Goal: Task Accomplishment & Management: Manage account settings

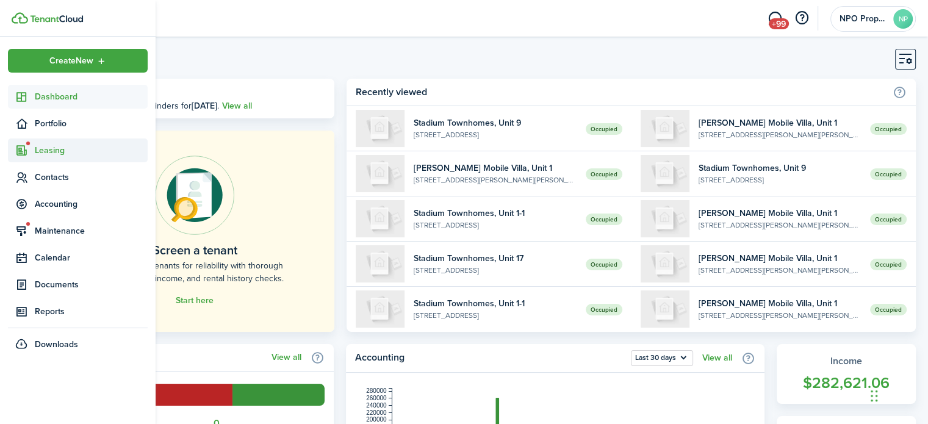
click at [58, 151] on span "Leasing" at bounding box center [91, 150] width 113 height 13
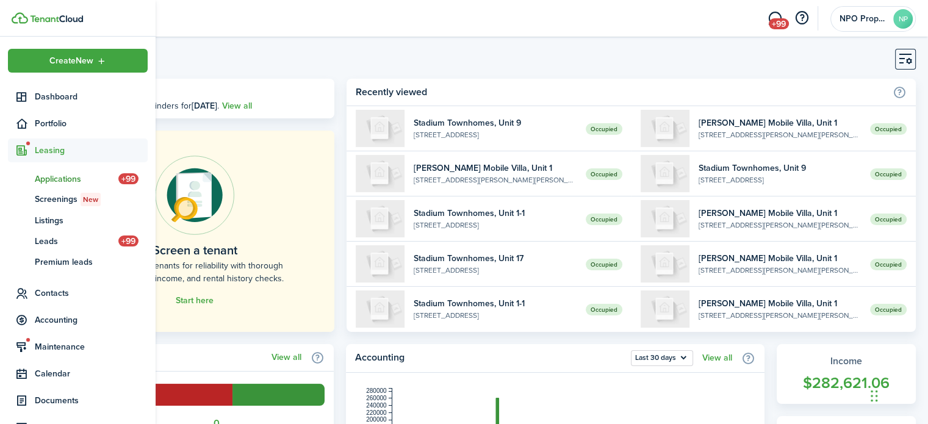
click at [62, 181] on span "Applications" at bounding box center [77, 179] width 84 height 13
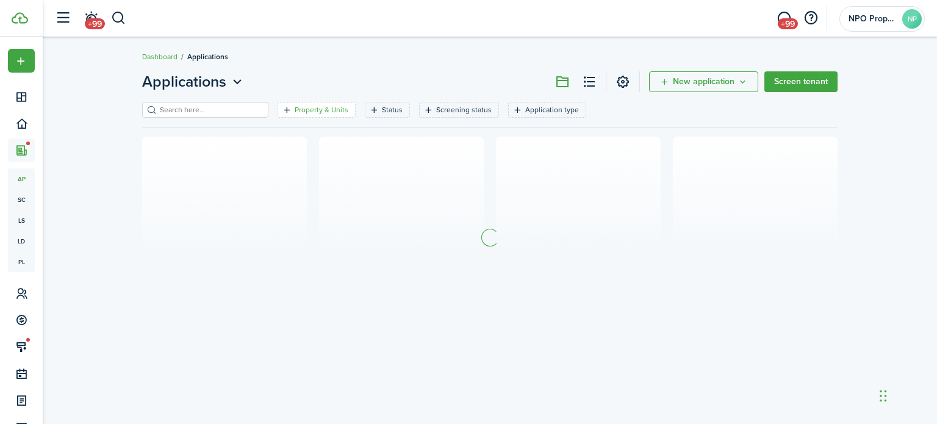
click at [310, 109] on filter-tag-label "Property & Units" at bounding box center [322, 109] width 54 height 11
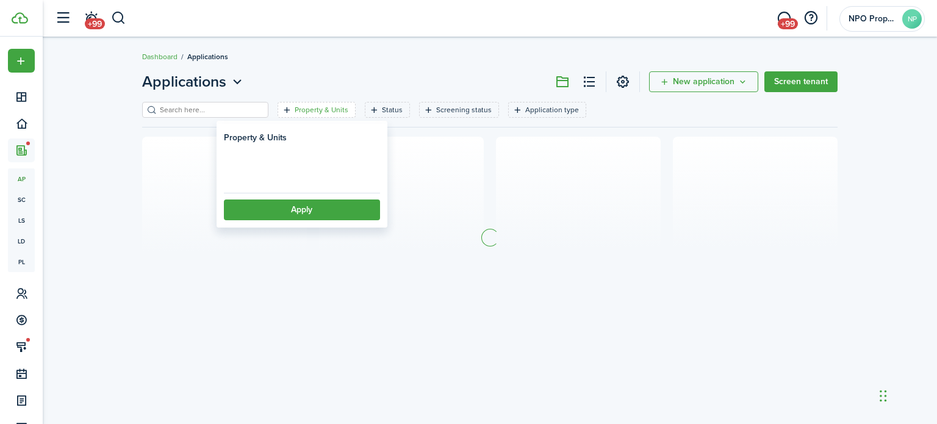
click at [310, 175] on loading-skeleton at bounding box center [302, 173] width 156 height 27
click at [308, 174] on span "Property" at bounding box center [302, 175] width 155 height 27
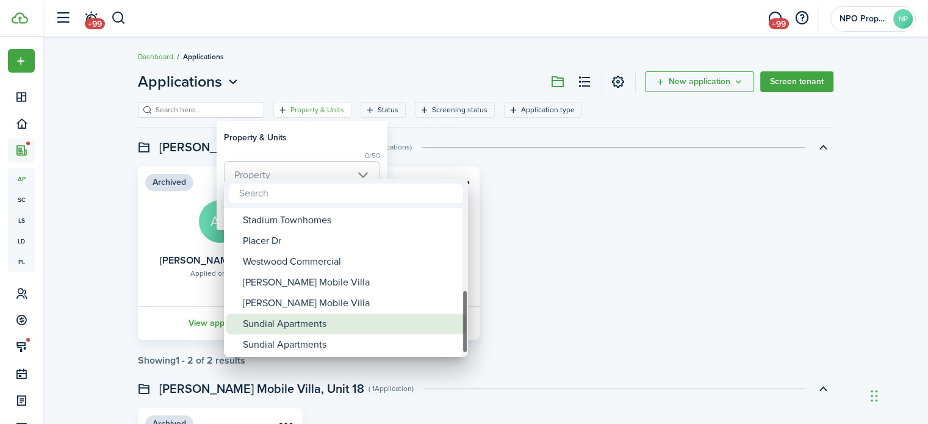
click at [347, 322] on div "Sundial Apartments" at bounding box center [351, 324] width 216 height 21
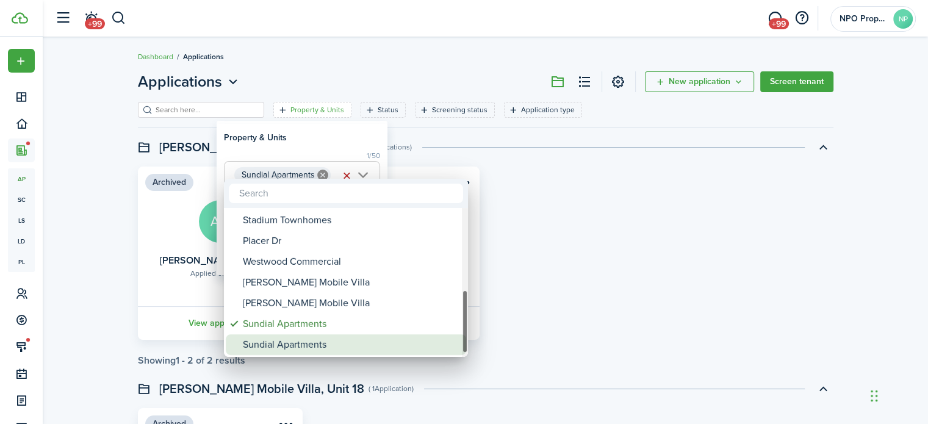
click at [332, 345] on div "Sundial Apartments" at bounding box center [351, 344] width 216 height 21
type input "Sundial Apartments, Sundial Apartments"
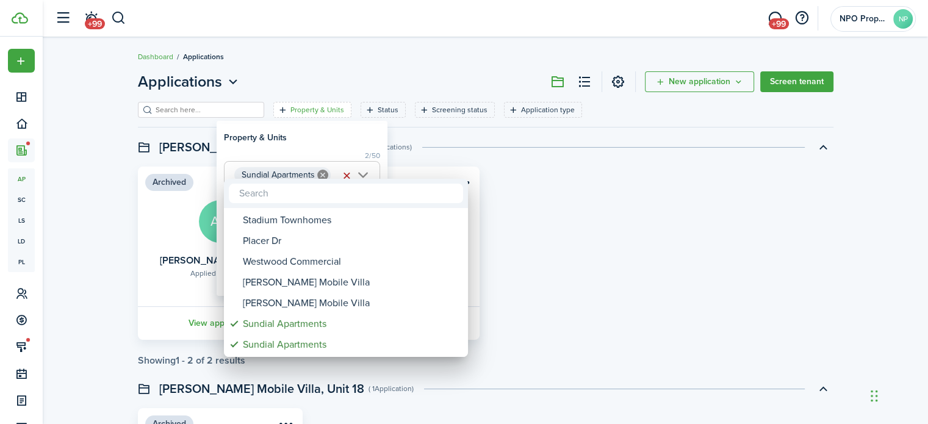
drag, startPoint x: 319, startPoint y: 131, endPoint x: 308, endPoint y: 170, distance: 40.7
click at [319, 132] on div at bounding box center [464, 211] width 1124 height 619
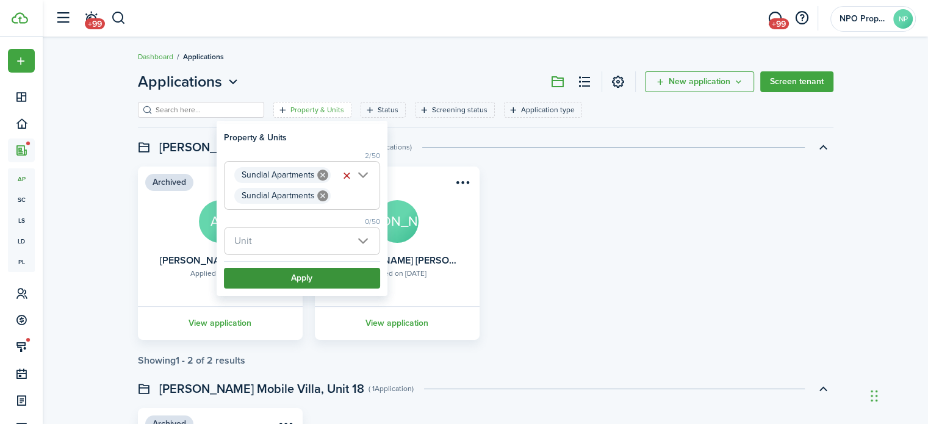
click at [303, 286] on button "Apply" at bounding box center [302, 278] width 156 height 21
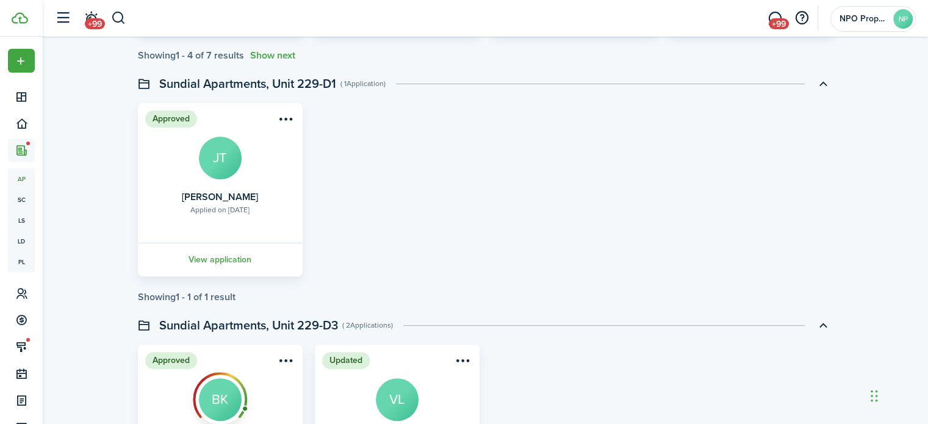
scroll to position [610, 0]
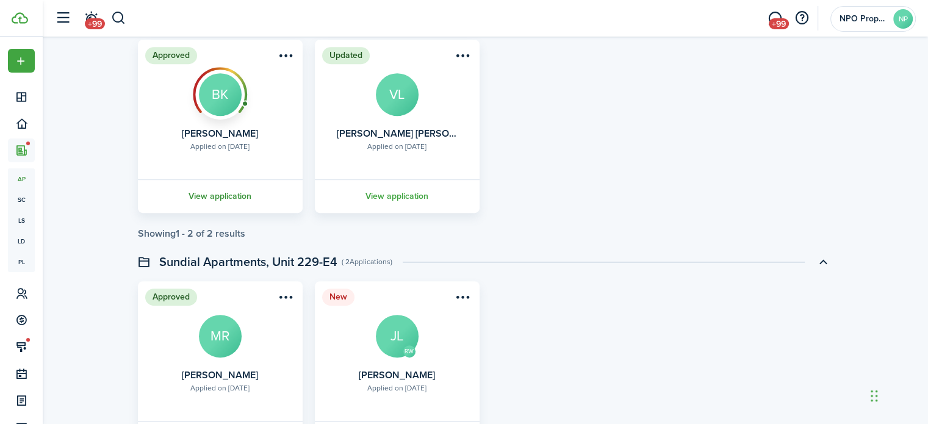
click at [229, 196] on link "View application" at bounding box center [220, 196] width 168 height 34
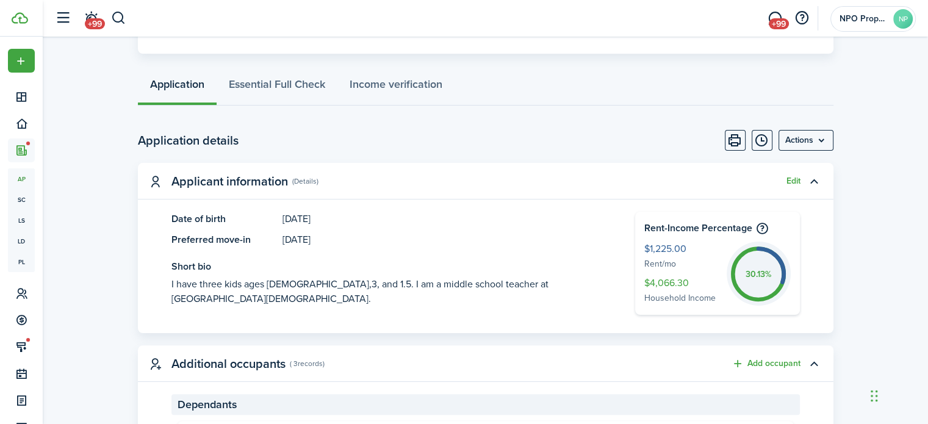
scroll to position [237, 0]
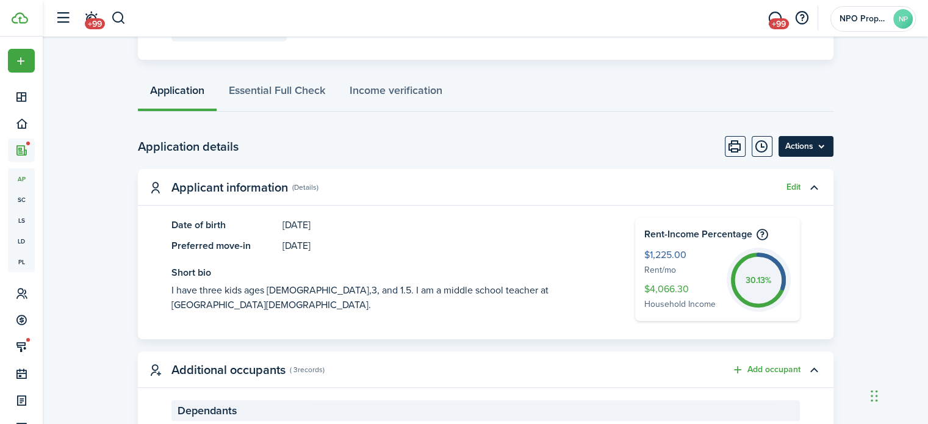
click at [807, 148] on menu-btn "Actions" at bounding box center [806, 146] width 55 height 21
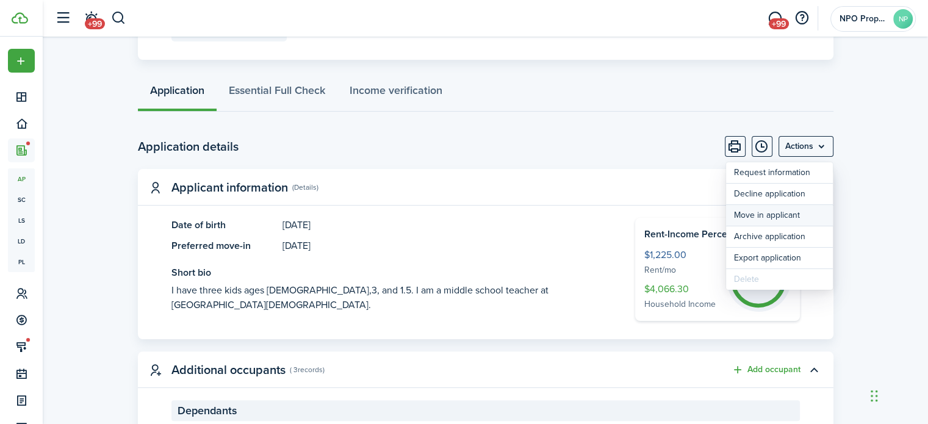
click at [768, 216] on button "Move in applicant" at bounding box center [779, 215] width 107 height 21
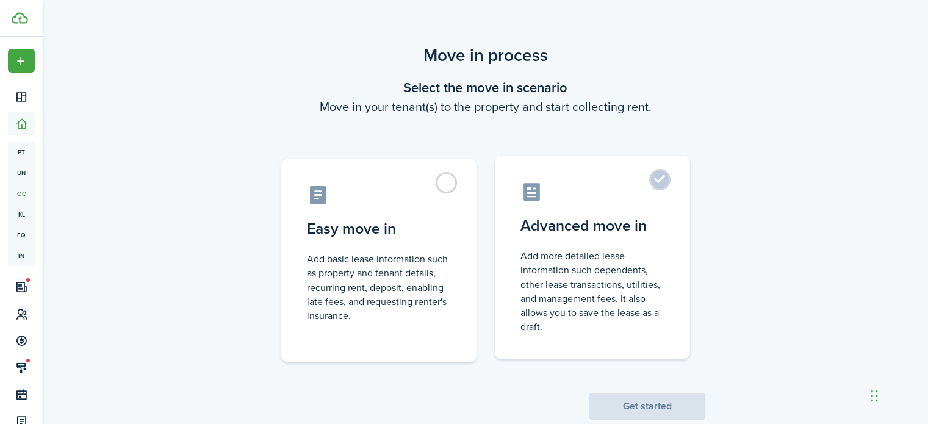
click at [645, 230] on control-radio-card-title "Advanced move in" at bounding box center [593, 226] width 144 height 22
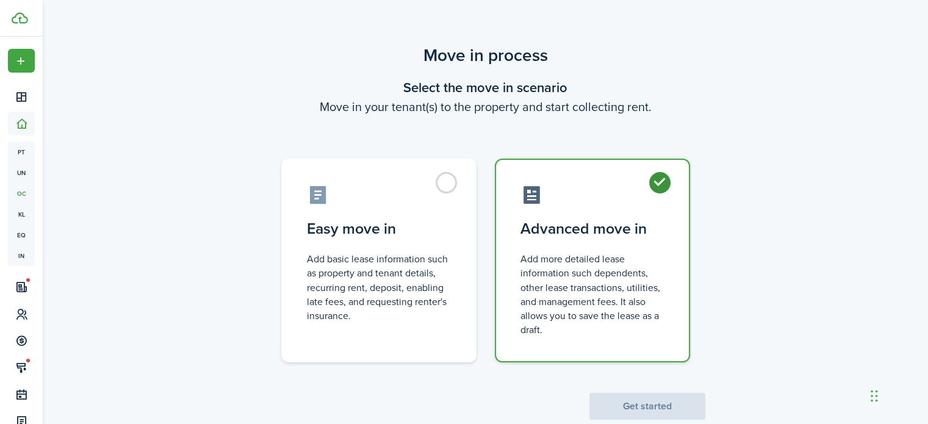
radio input "true"
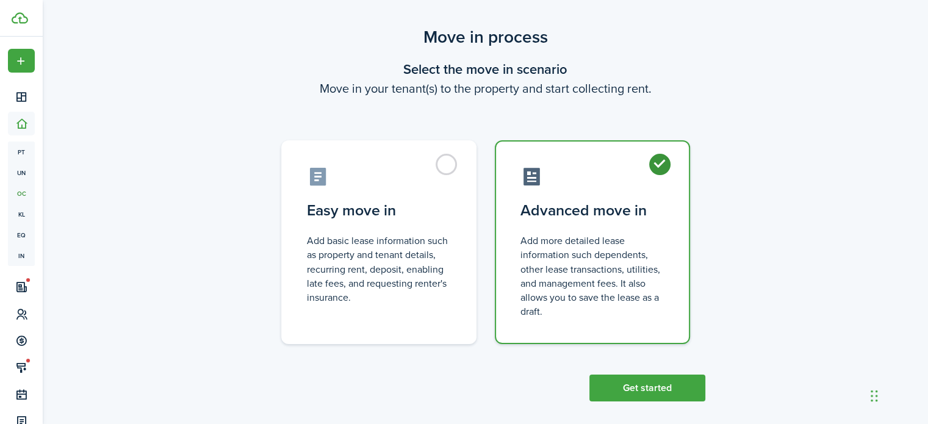
scroll to position [29, 0]
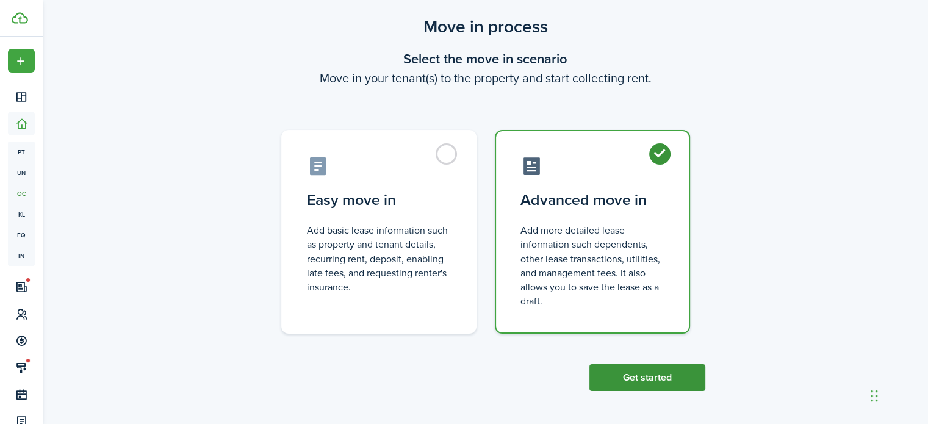
click at [654, 380] on button "Get started" at bounding box center [648, 377] width 116 height 27
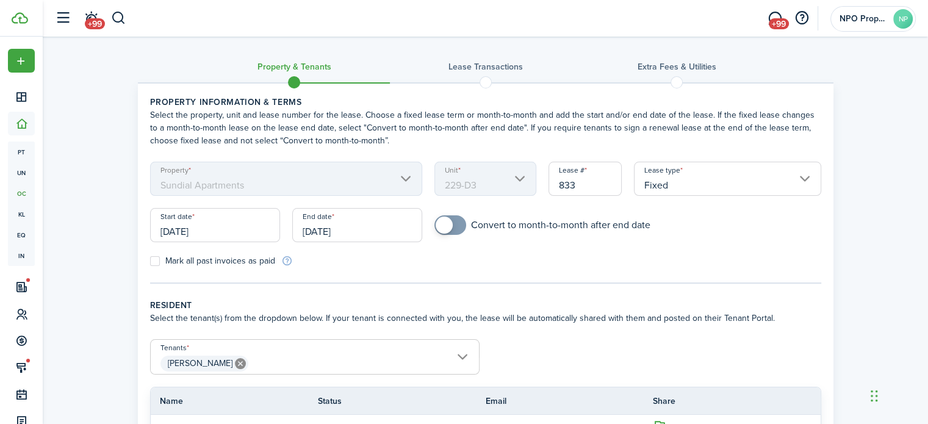
click at [385, 230] on input "[DATE]" at bounding box center [357, 225] width 130 height 34
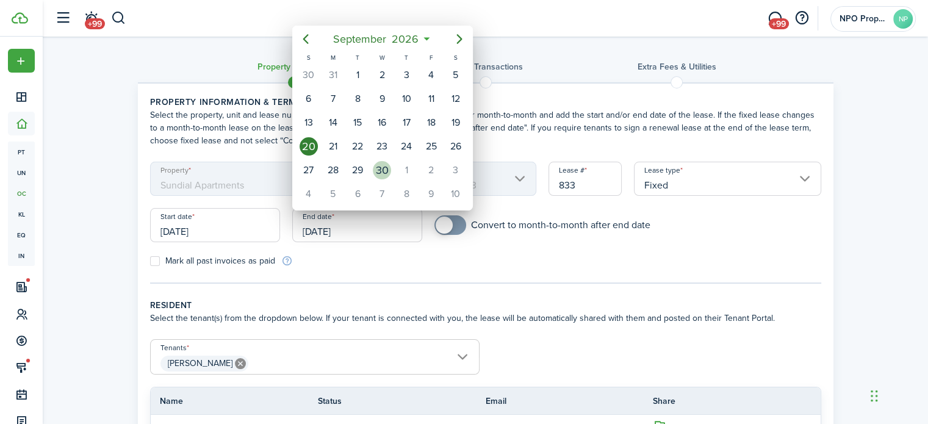
click at [383, 164] on div "30" at bounding box center [382, 170] width 18 height 18
type input "[DATE]"
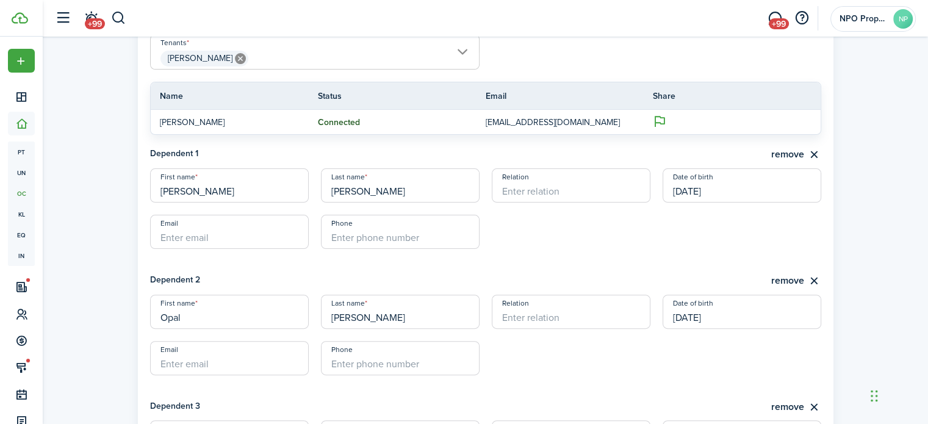
scroll to position [511, 0]
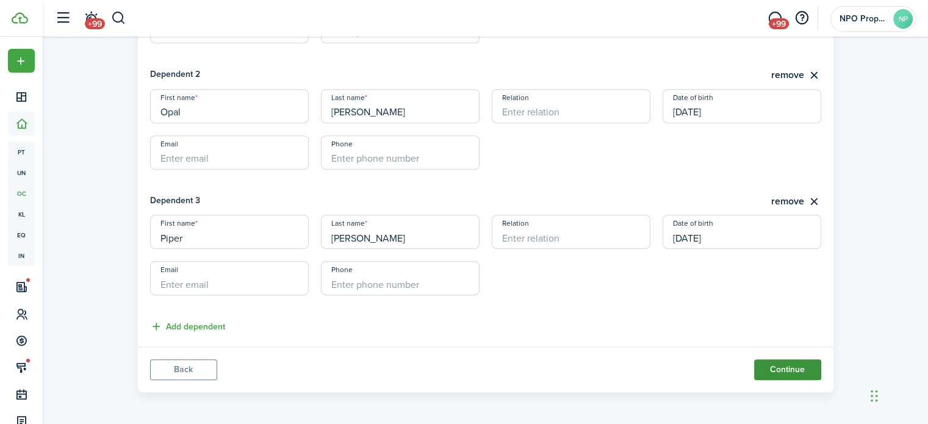
click at [790, 377] on button "Continue" at bounding box center [787, 369] width 67 height 21
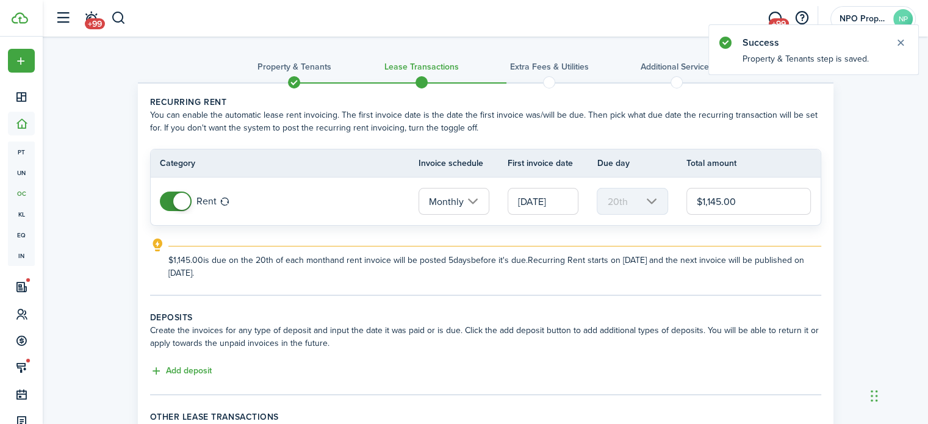
drag, startPoint x: 719, startPoint y: 201, endPoint x: 705, endPoint y: 204, distance: 14.4
click at [705, 204] on input "$1,145.00" at bounding box center [749, 201] width 125 height 27
type input "$1,225.00"
click at [199, 372] on button "Add deposit" at bounding box center [181, 371] width 62 height 14
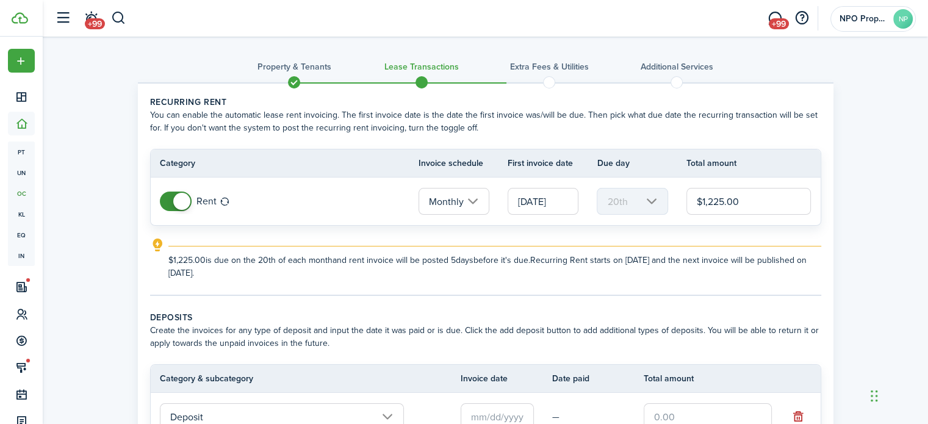
click at [543, 201] on input "[DATE]" at bounding box center [543, 201] width 71 height 27
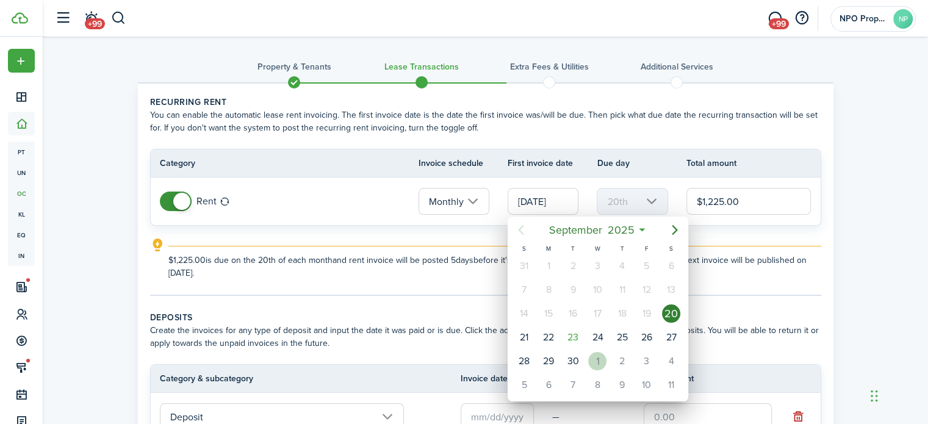
click at [598, 358] on div "1" at bounding box center [597, 361] width 18 height 18
type input "[DATE]"
type input "1st"
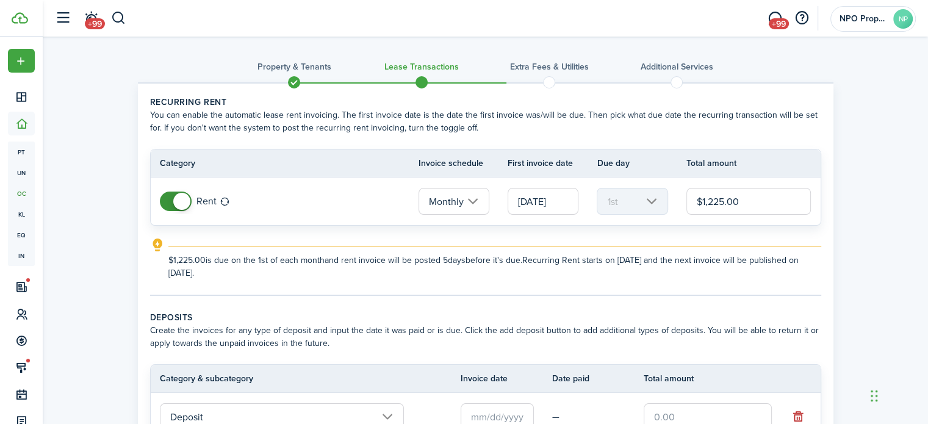
scroll to position [213, 0]
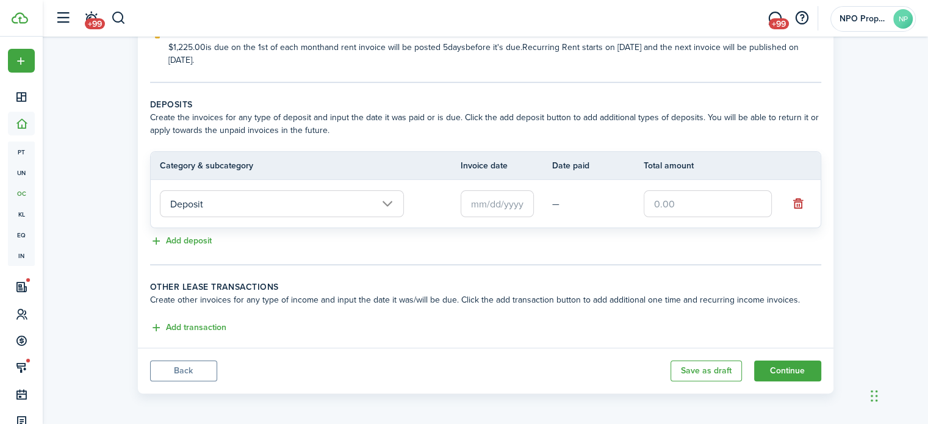
click at [500, 204] on input "text" at bounding box center [497, 203] width 73 height 27
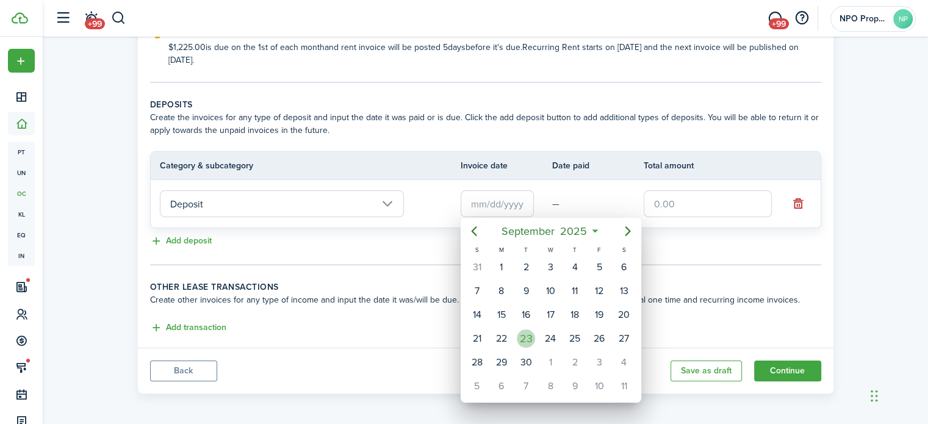
click at [525, 338] on div "23" at bounding box center [526, 339] width 18 height 18
type input "[DATE]"
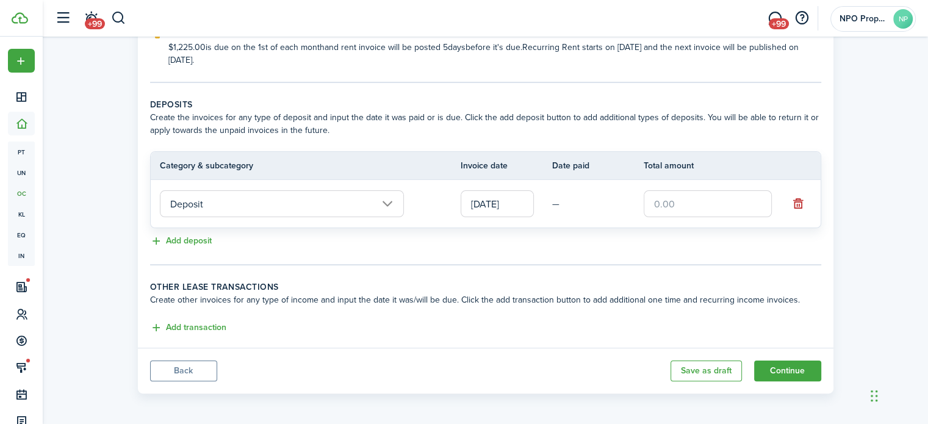
click at [674, 204] on input "text" at bounding box center [708, 203] width 128 height 27
type input "$614.00"
click at [803, 368] on button "Continue" at bounding box center [787, 371] width 67 height 21
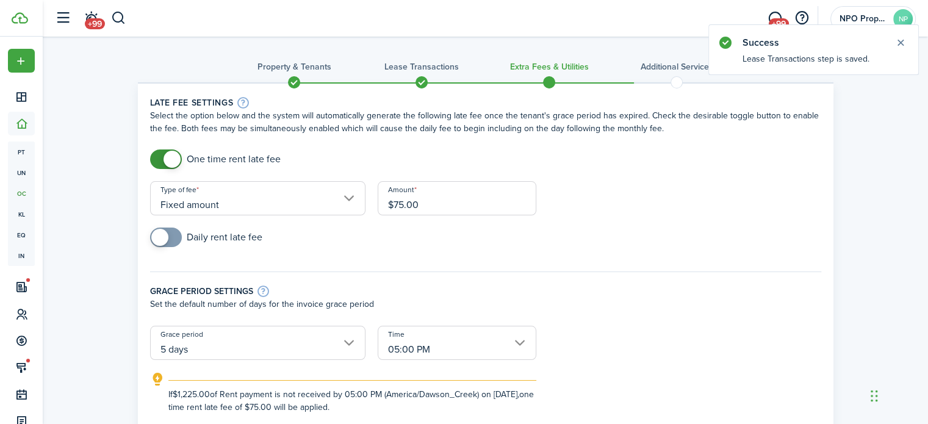
drag, startPoint x: 403, startPoint y: 202, endPoint x: 395, endPoint y: 209, distance: 10.4
click at [395, 209] on input "$75.00" at bounding box center [457, 198] width 159 height 34
type input "$100.00"
click at [495, 281] on div "Grace period settings Set the default number of days for the invoice grace peri…" at bounding box center [486, 292] width 684 height 67
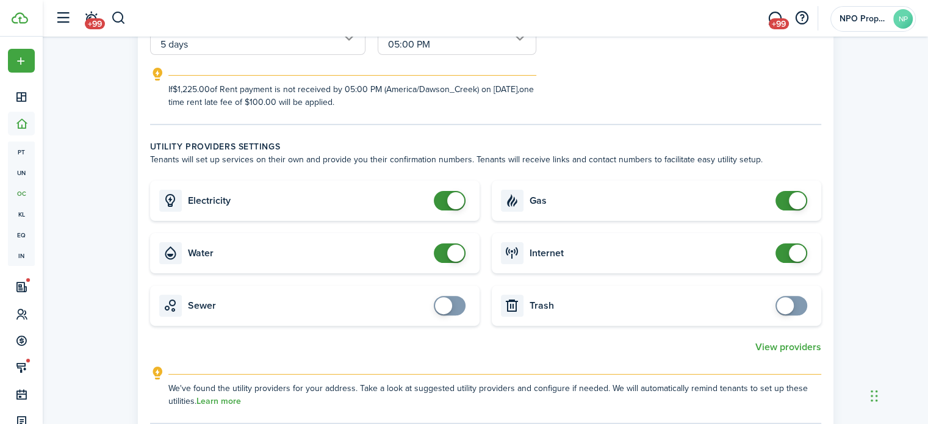
checkbox input "false"
click at [456, 251] on span at bounding box center [455, 253] width 17 height 17
checkbox input "false"
click at [799, 201] on span at bounding box center [797, 200] width 17 height 17
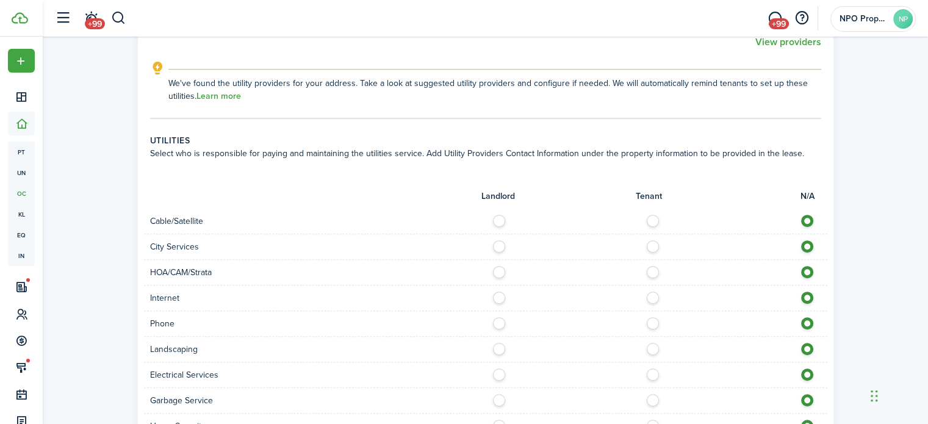
scroll to position [916, 0]
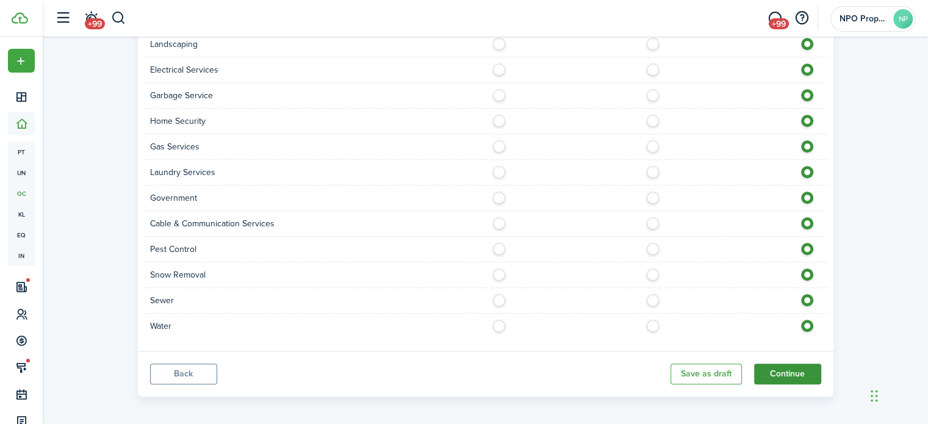
click at [792, 374] on button "Continue" at bounding box center [787, 374] width 67 height 21
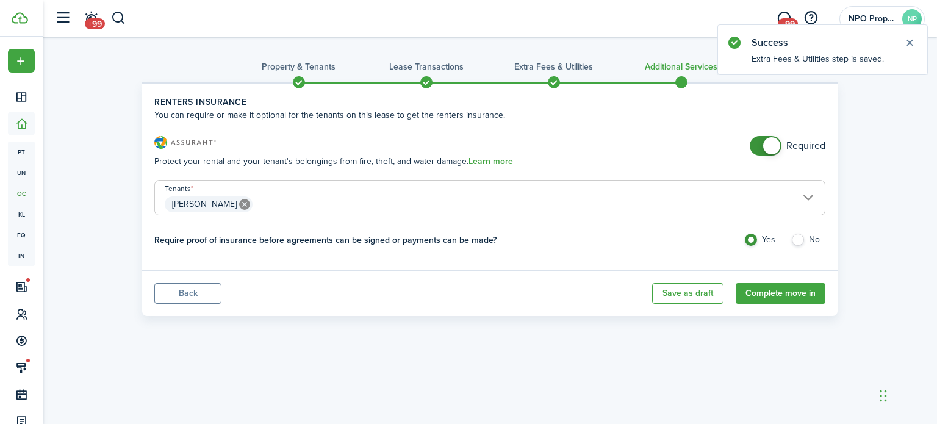
checkbox input "false"
click at [770, 146] on span at bounding box center [772, 145] width 17 height 17
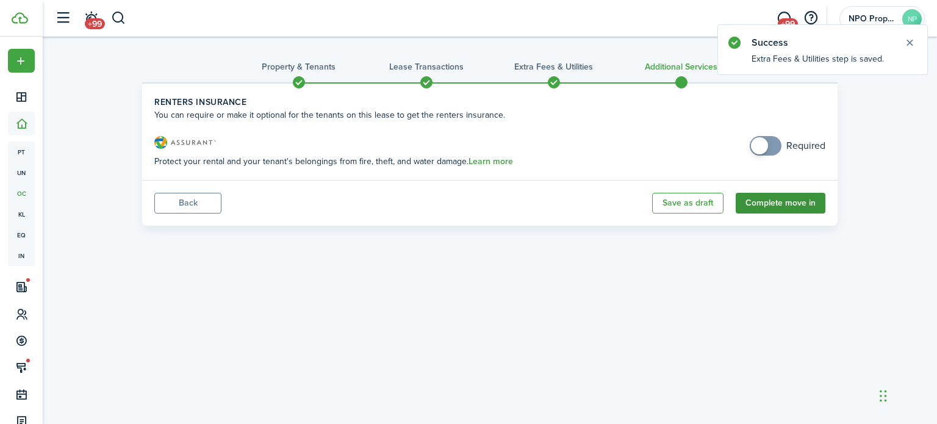
click at [773, 207] on button "Complete move in" at bounding box center [781, 203] width 90 height 21
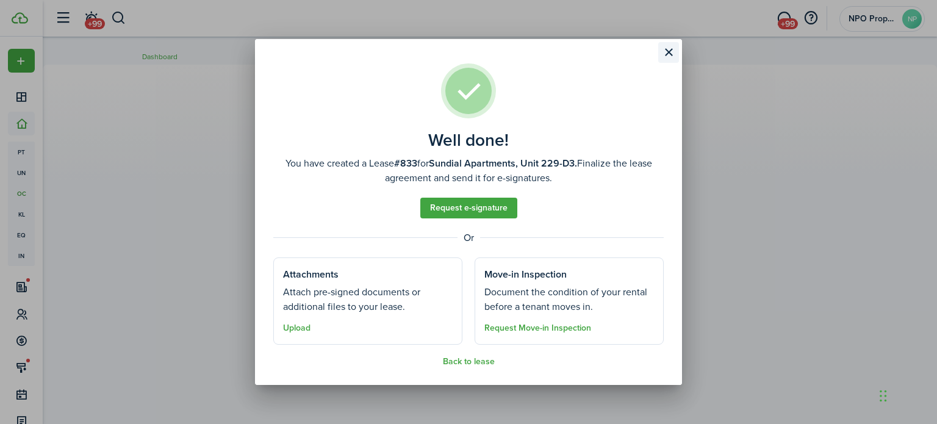
click at [670, 54] on button "Close modal" at bounding box center [669, 52] width 21 height 21
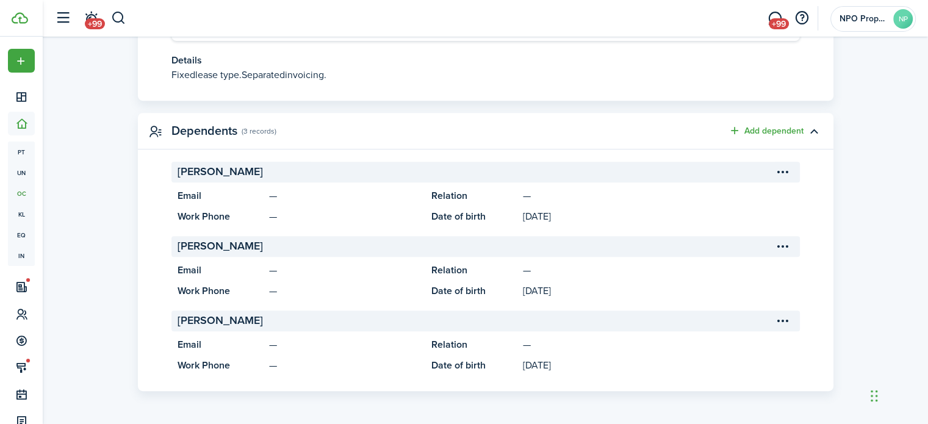
scroll to position [188, 0]
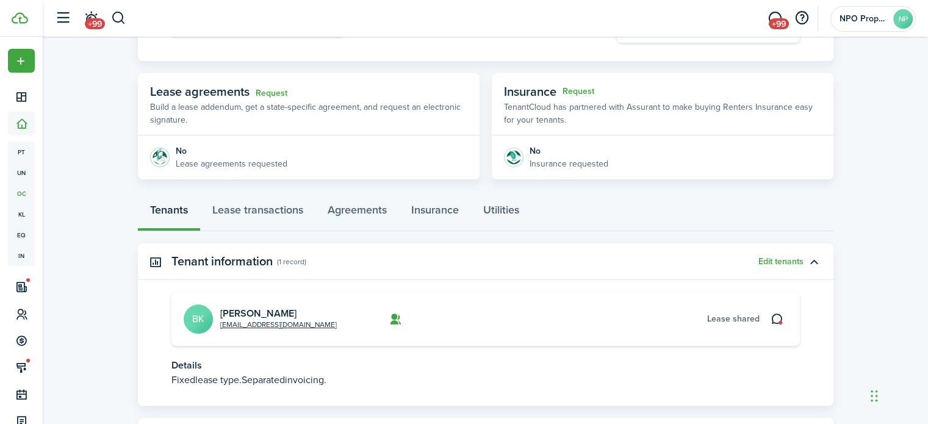
click at [259, 314] on link "[PERSON_NAME]" at bounding box center [258, 313] width 76 height 14
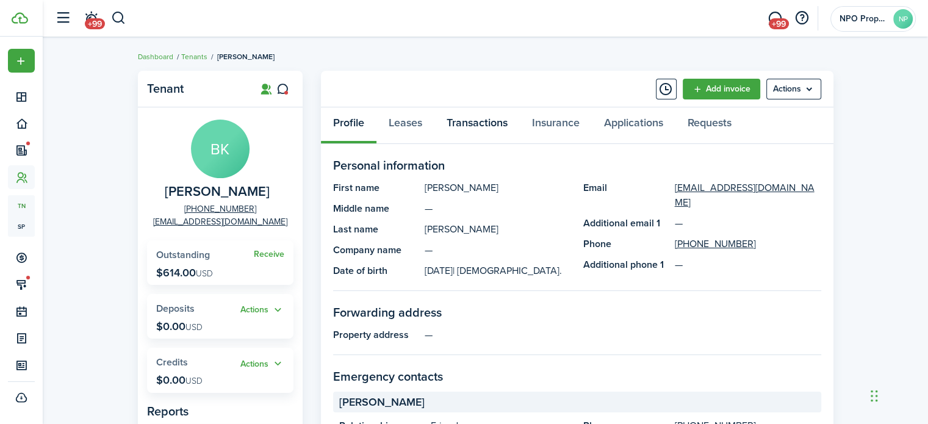
click at [474, 121] on link "Transactions" at bounding box center [477, 125] width 85 height 37
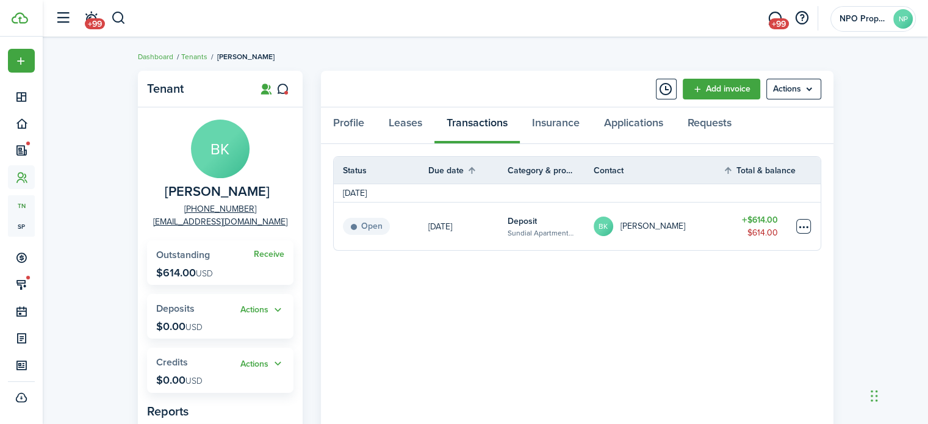
click at [799, 226] on table-menu-btn-icon at bounding box center [803, 226] width 15 height 15
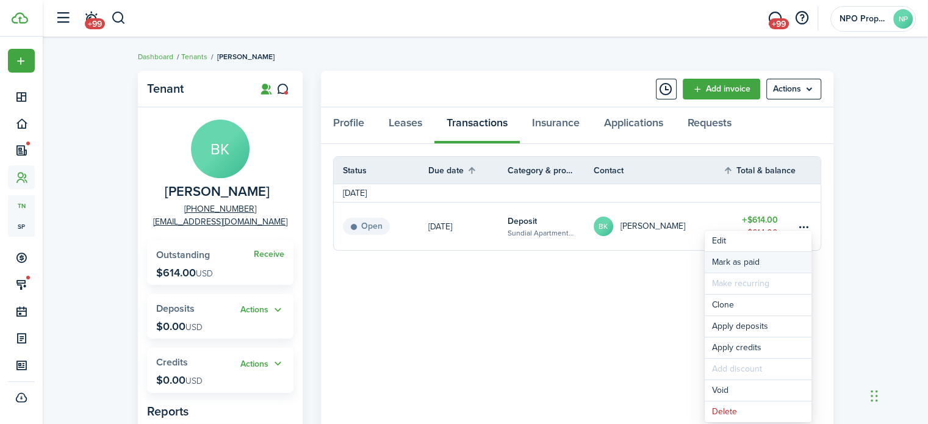
click at [715, 264] on link "Mark as paid" at bounding box center [758, 262] width 107 height 21
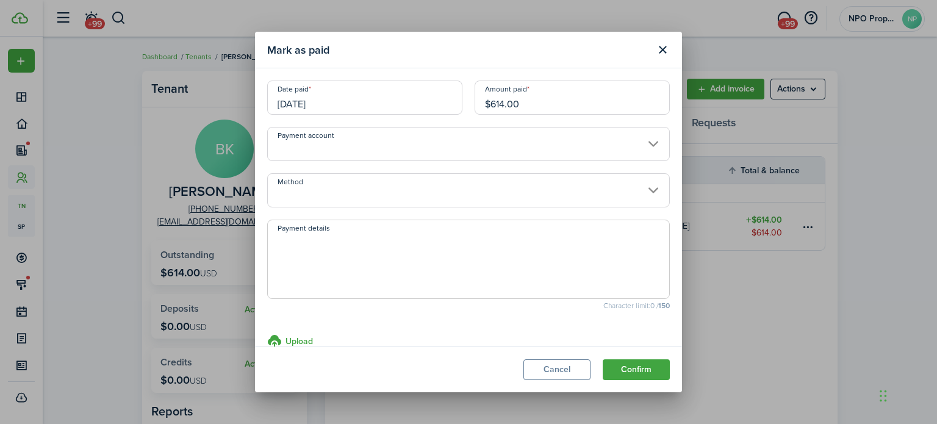
click at [364, 189] on input "Method" at bounding box center [468, 190] width 403 height 34
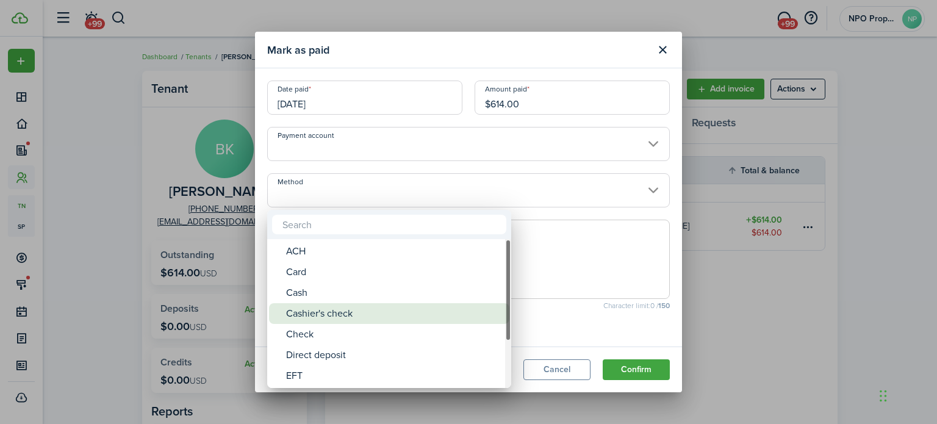
click at [382, 309] on div "Cashier's check" at bounding box center [394, 313] width 216 height 21
type input "Cashier's check"
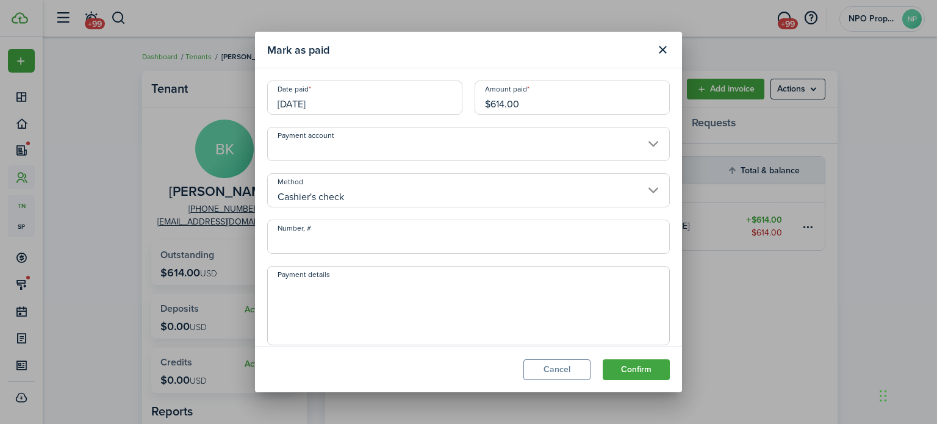
click at [375, 242] on input "Number, #" at bounding box center [468, 237] width 403 height 34
type input "1477723"
click at [428, 308] on textarea "Payment details" at bounding box center [469, 309] width 402 height 59
type textarea "[DATE] Deposit"
click at [637, 368] on button "Confirm" at bounding box center [636, 369] width 67 height 21
